Goal: Task Accomplishment & Management: Use online tool/utility

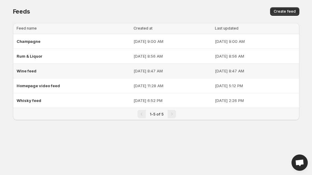
click at [29, 71] on span "Wine feed" at bounding box center [27, 70] width 20 height 5
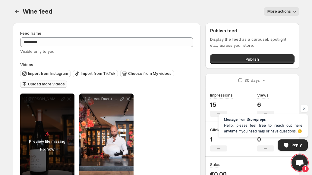
click at [52, 85] on span "Upload more videos" at bounding box center [46, 84] width 37 height 5
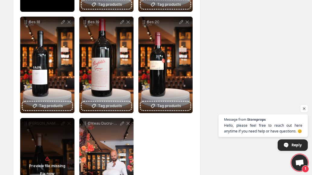
scroll to position [379, 0]
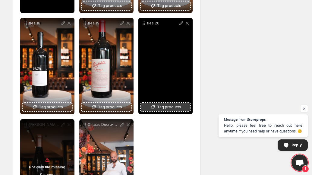
click at [160, 109] on span "Tag products" at bounding box center [169, 107] width 24 height 6
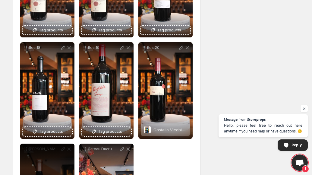
scroll to position [354, 0]
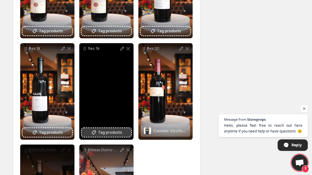
click at [118, 132] on span "Tag products" at bounding box center [110, 132] width 24 height 6
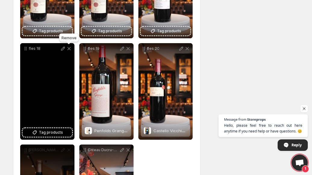
click at [69, 49] on icon at bounding box center [68, 48] width 3 height 3
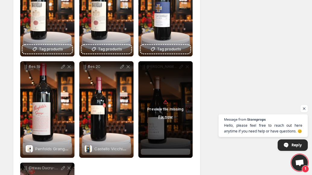
scroll to position [354, 0]
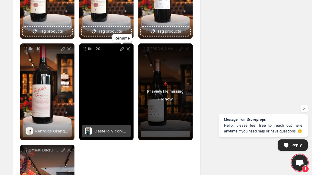
click at [121, 50] on icon at bounding box center [122, 49] width 4 height 4
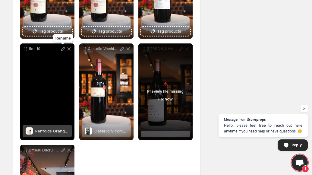
click at [62, 51] on icon at bounding box center [63, 49] width 6 height 6
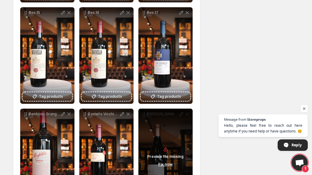
scroll to position [286, 0]
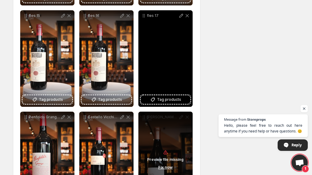
click at [162, 57] on div "fles 17" at bounding box center [165, 58] width 54 height 96
click at [180, 16] on icon at bounding box center [181, 16] width 6 height 6
click at [164, 103] on button "Tag products" at bounding box center [165, 99] width 49 height 8
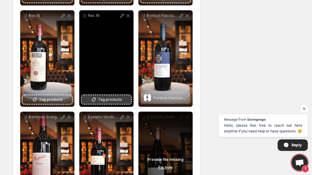
click at [103, 101] on span "Tag products" at bounding box center [110, 99] width 24 height 6
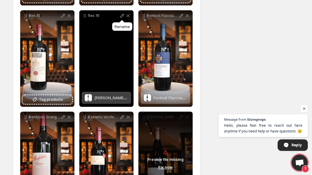
click at [121, 16] on icon at bounding box center [122, 16] width 4 height 4
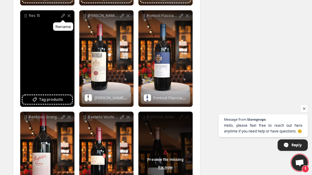
click at [62, 17] on icon at bounding box center [63, 16] width 6 height 6
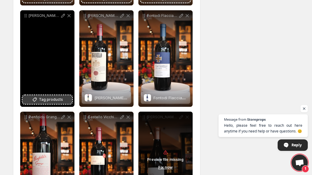
click at [41, 101] on span "Tag products" at bounding box center [51, 99] width 24 height 6
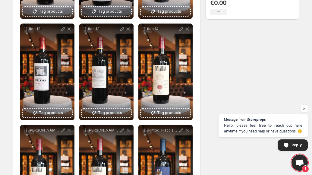
scroll to position [167, 0]
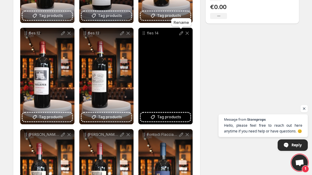
click at [179, 33] on icon at bounding box center [181, 33] width 6 height 6
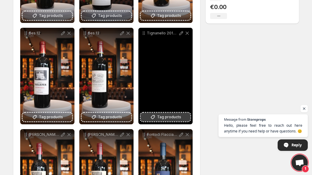
click at [166, 117] on span "Tag products" at bounding box center [169, 117] width 24 height 6
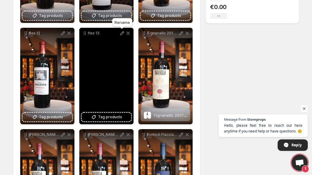
click at [123, 35] on icon at bounding box center [122, 33] width 6 height 6
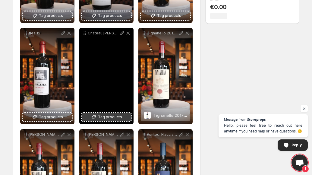
click at [108, 116] on span "Tag products" at bounding box center [110, 117] width 24 height 6
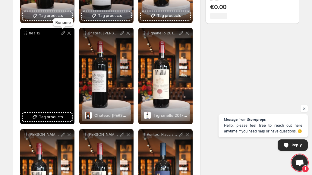
click at [62, 33] on icon at bounding box center [63, 33] width 4 height 4
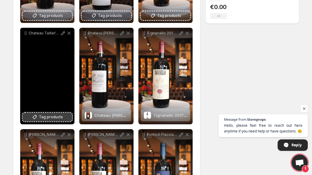
click at [42, 118] on span "Tag products" at bounding box center [51, 117] width 24 height 6
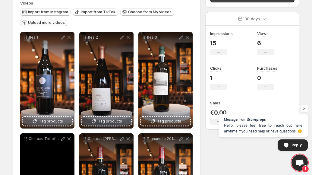
scroll to position [58, 0]
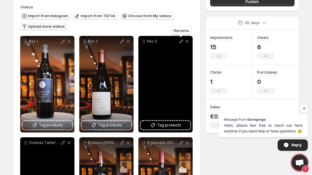
click at [180, 42] on icon at bounding box center [181, 41] width 6 height 6
click at [158, 124] on span "Tag products" at bounding box center [169, 125] width 24 height 6
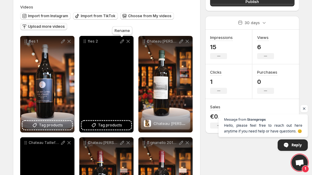
click at [121, 42] on icon at bounding box center [122, 41] width 6 height 6
click at [102, 126] on span "Tag products" at bounding box center [110, 125] width 24 height 6
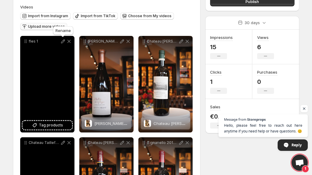
click at [63, 42] on icon at bounding box center [63, 41] width 6 height 6
click at [48, 125] on span "Tag products" at bounding box center [51, 125] width 24 height 6
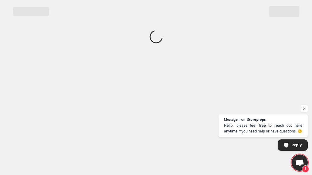
scroll to position [0, 0]
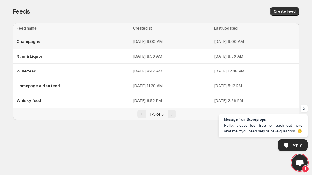
click at [27, 42] on span "Champagne" at bounding box center [29, 41] width 24 height 5
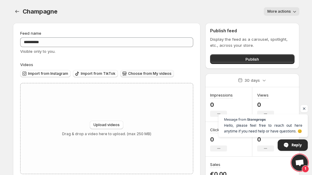
click at [147, 74] on span "Choose from My videos" at bounding box center [149, 73] width 43 height 5
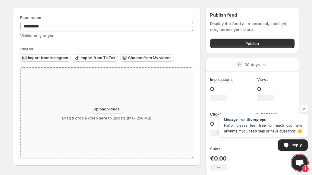
click at [105, 109] on span "Upload videos" at bounding box center [106, 109] width 26 height 5
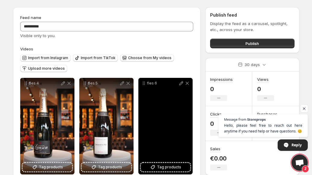
scroll to position [50, 0]
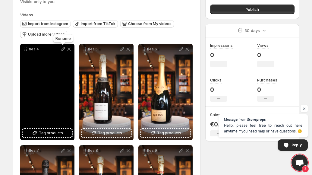
click at [62, 50] on icon at bounding box center [63, 49] width 4 height 4
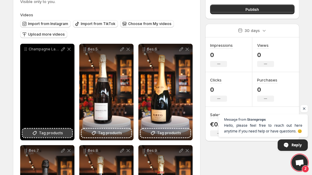
click at [52, 132] on span "Tag products" at bounding box center [51, 133] width 24 height 6
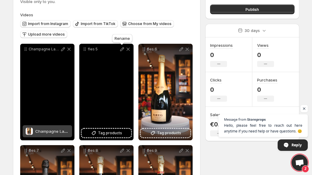
click at [122, 51] on icon at bounding box center [122, 49] width 6 height 6
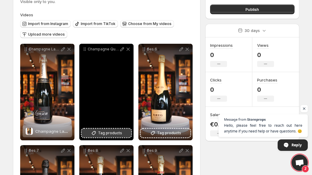
click at [98, 129] on button "Tag products" at bounding box center [106, 133] width 49 height 8
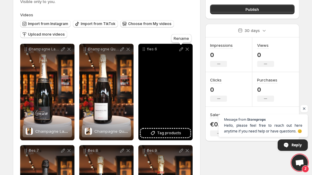
click at [179, 51] on icon at bounding box center [181, 49] width 6 height 6
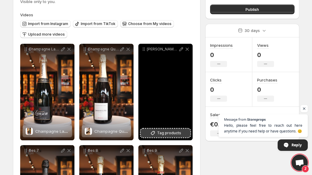
click at [162, 132] on span "Tag products" at bounding box center [169, 133] width 24 height 6
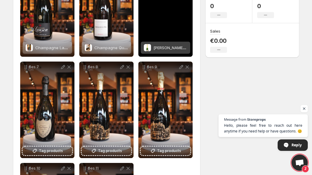
scroll to position [134, 0]
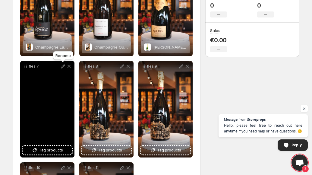
click at [63, 68] on icon at bounding box center [63, 66] width 6 height 6
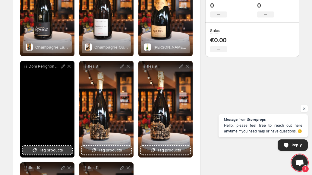
click at [51, 151] on span "Tag products" at bounding box center [51, 150] width 24 height 6
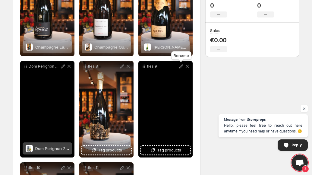
click at [182, 67] on icon at bounding box center [181, 66] width 4 height 4
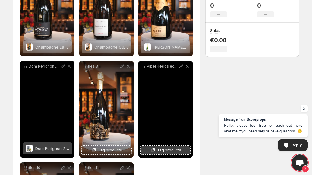
click at [160, 150] on span "Tag products" at bounding box center [169, 150] width 24 height 6
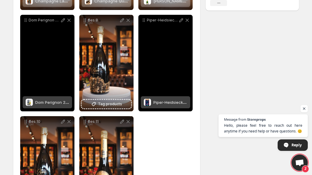
scroll to position [179, 0]
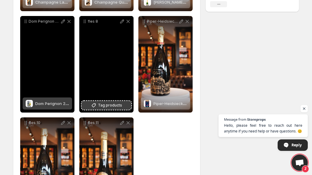
click at [113, 107] on span "Tag products" at bounding box center [110, 105] width 24 height 6
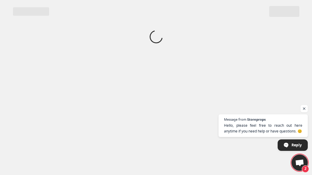
scroll to position [0, 0]
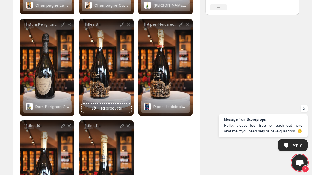
scroll to position [176, 0]
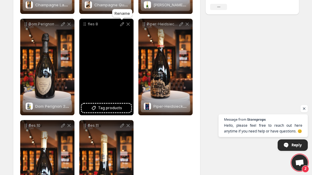
click at [121, 24] on icon at bounding box center [122, 24] width 4 height 4
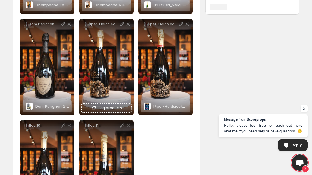
scroll to position [219, 0]
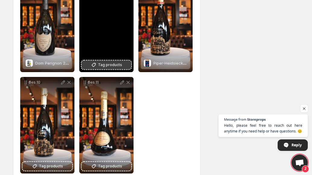
click at [116, 63] on span "Tag products" at bounding box center [110, 65] width 24 height 6
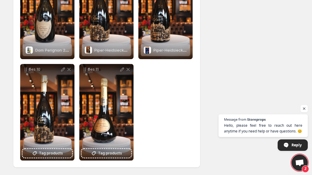
scroll to position [232, 0]
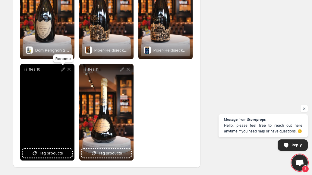
click at [61, 71] on icon at bounding box center [63, 69] width 6 height 6
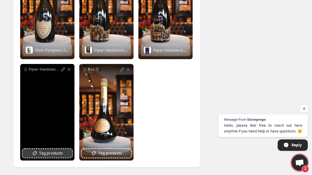
click at [46, 153] on span "Tag products" at bounding box center [51, 153] width 24 height 6
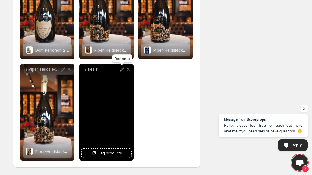
click at [122, 69] on icon at bounding box center [122, 69] width 6 height 6
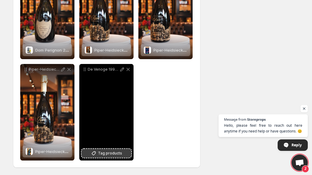
click at [100, 154] on span "Tag products" at bounding box center [110, 153] width 24 height 6
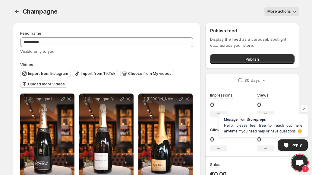
scroll to position [0, 0]
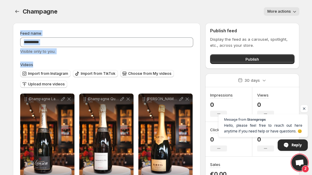
drag, startPoint x: 196, startPoint y: 65, endPoint x: 234, endPoint y: -66, distance: 136.1
click at [234, 0] on html "**********" at bounding box center [156, 87] width 312 height 175
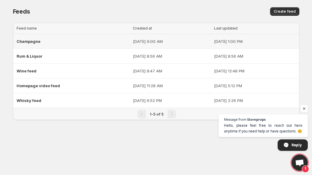
click at [28, 41] on span "Champagne" at bounding box center [29, 41] width 24 height 5
click at [36, 56] on span "Rum & Liquor" at bounding box center [30, 56] width 26 height 5
